Goal: Understand process/instructions: Learn how to perform a task or action

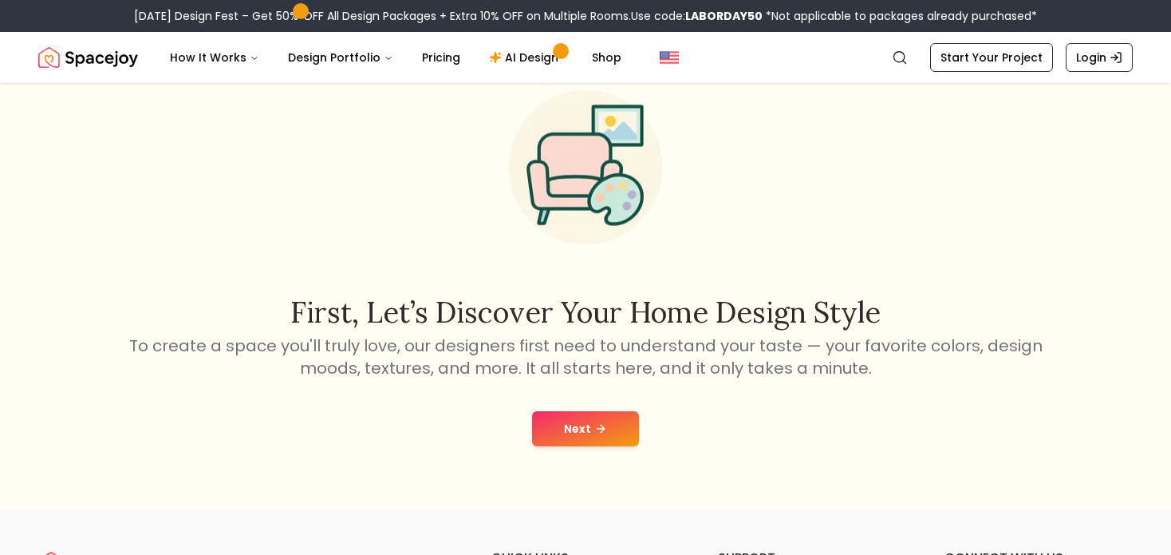
scroll to position [80, 0]
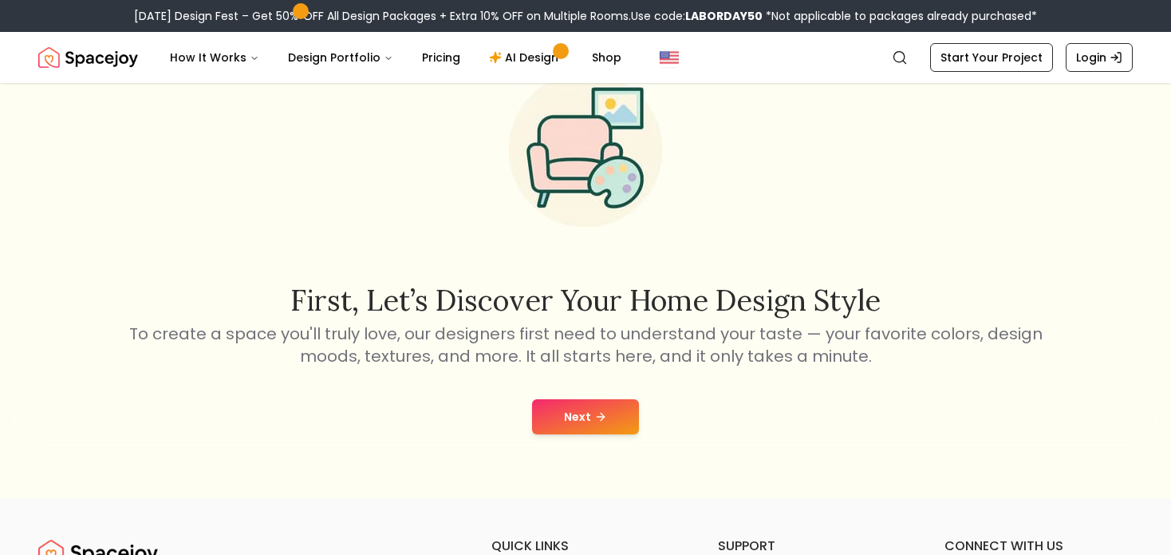
click at [592, 409] on button "Next" at bounding box center [585, 416] width 107 height 35
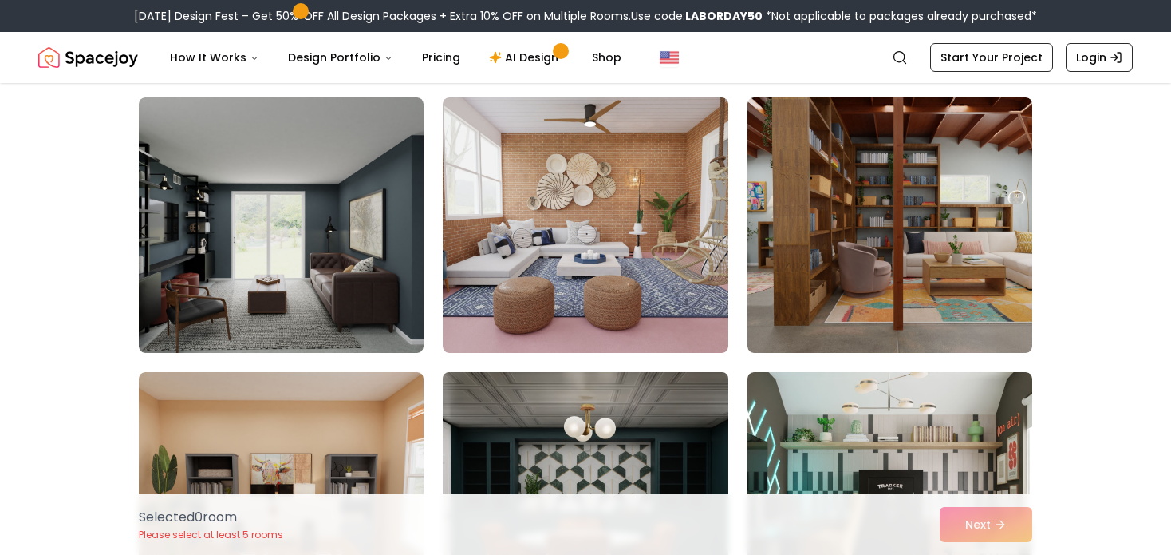
scroll to position [80, 0]
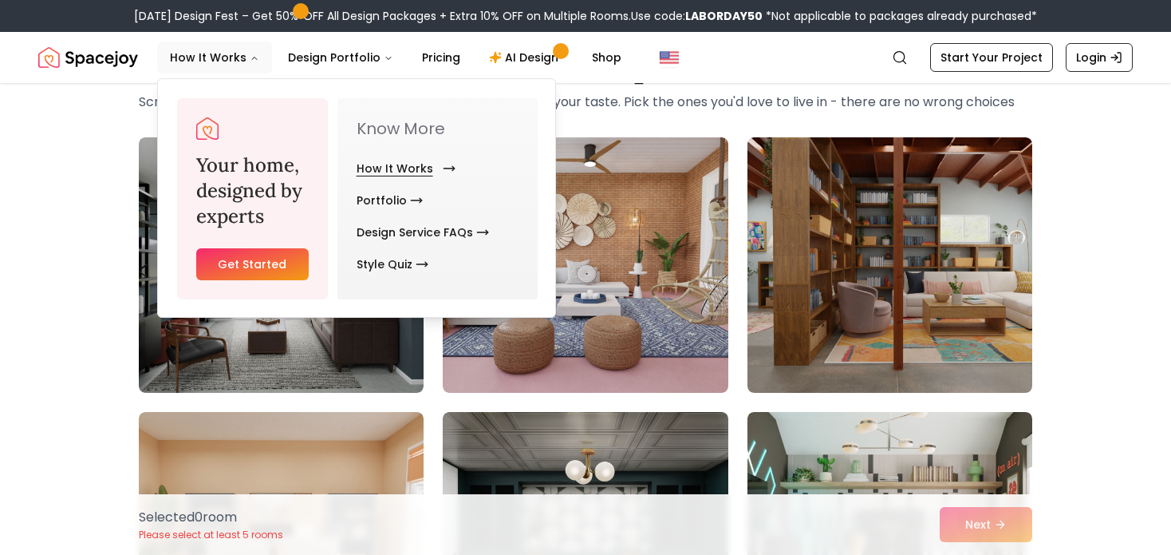
click at [408, 165] on link "How It Works" at bounding box center [403, 168] width 93 height 32
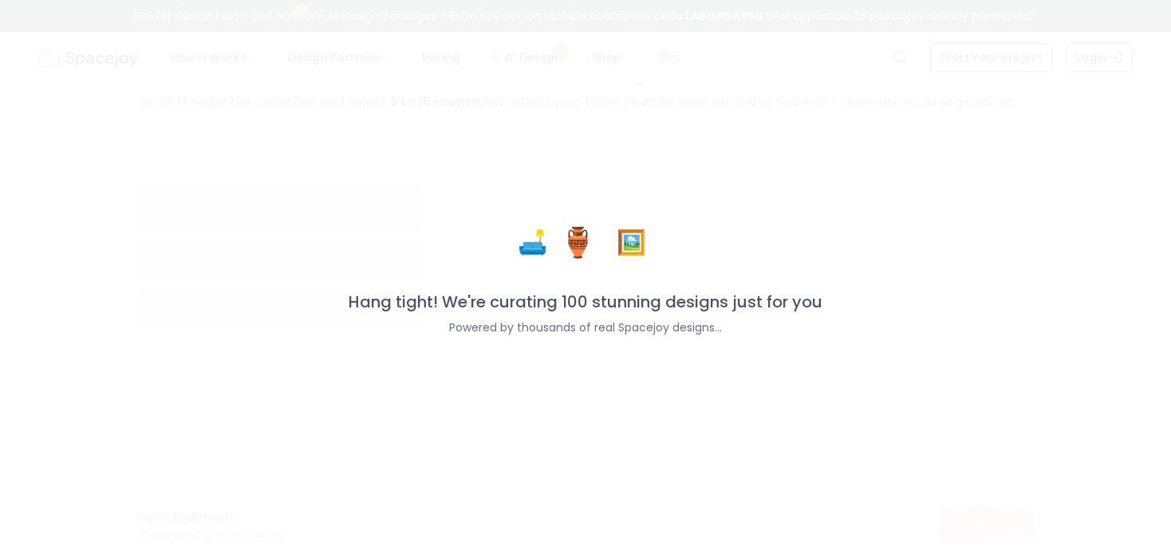
scroll to position [54, 0]
